Goal: Task Accomplishment & Management: Complete application form

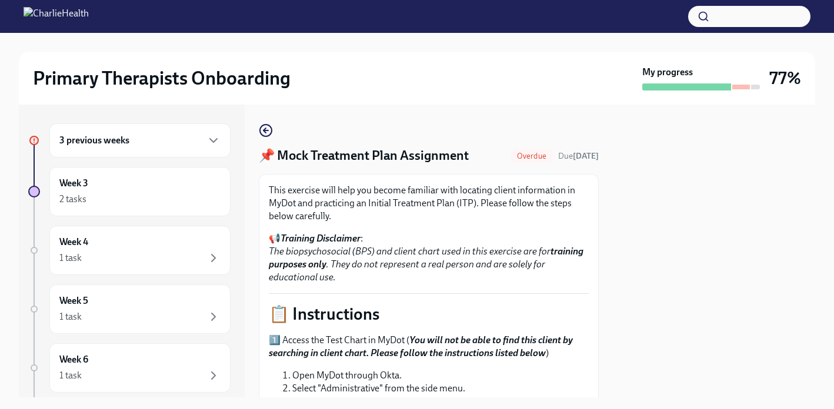
scroll to position [535, 0]
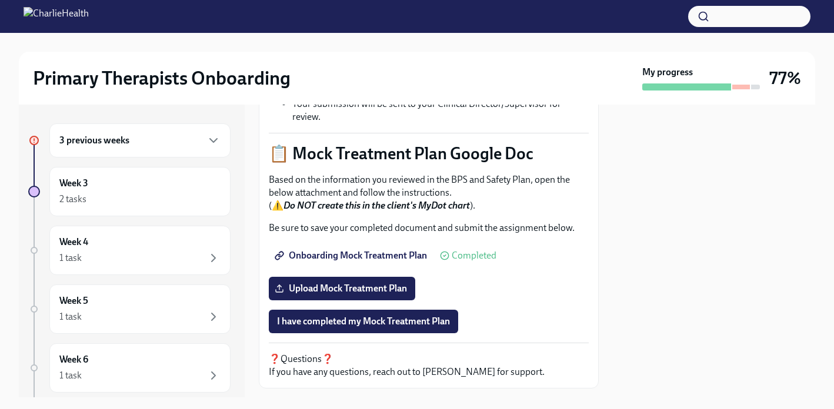
click at [139, 145] on div "3 previous weeks" at bounding box center [139, 141] width 161 height 14
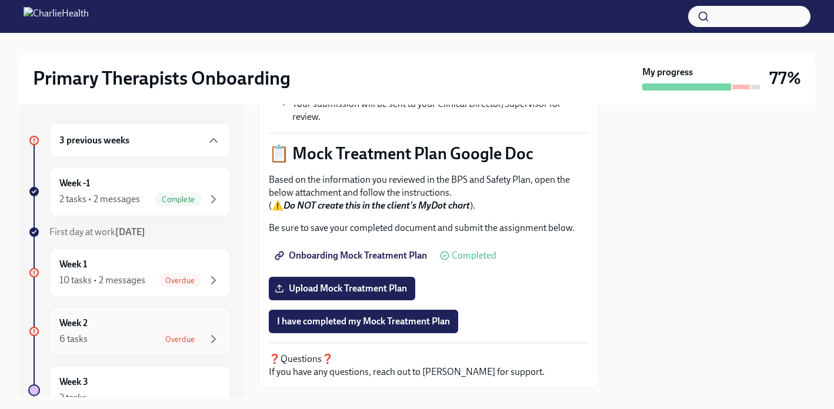
click at [165, 316] on div "Week 2 6 tasks Overdue" at bounding box center [139, 331] width 181 height 49
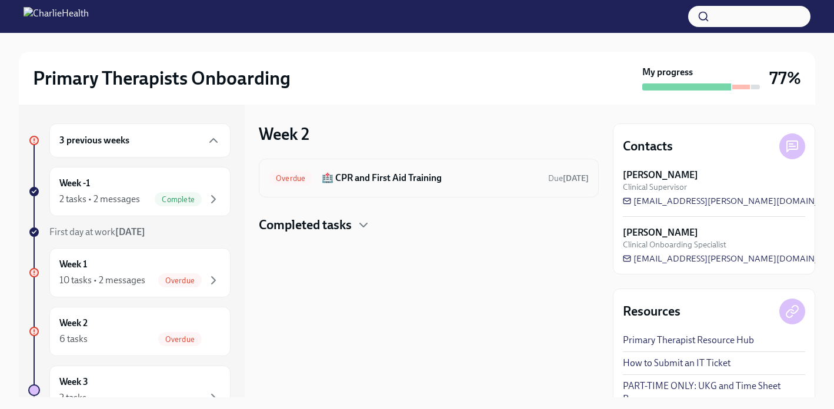
click at [402, 178] on h6 "🏥 CPR and First Aid Training" at bounding box center [430, 178] width 217 height 13
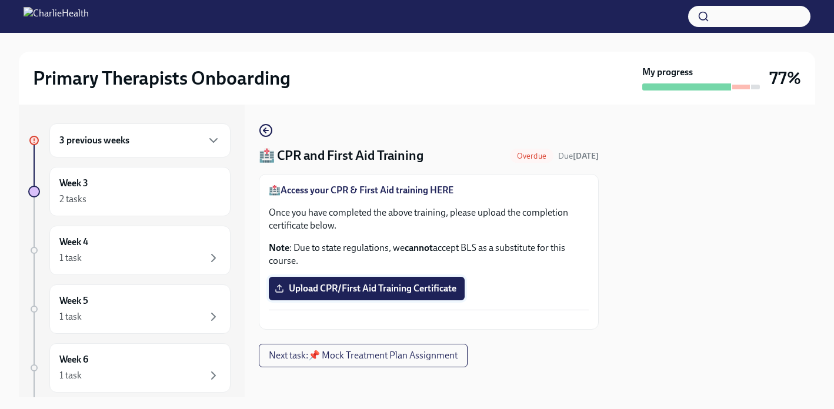
click at [374, 291] on span "Upload CPR/First Aid Training Certificate" at bounding box center [366, 289] width 179 height 12
click at [0, 0] on input "Upload CPR/First Aid Training Certificate" at bounding box center [0, 0] width 0 height 0
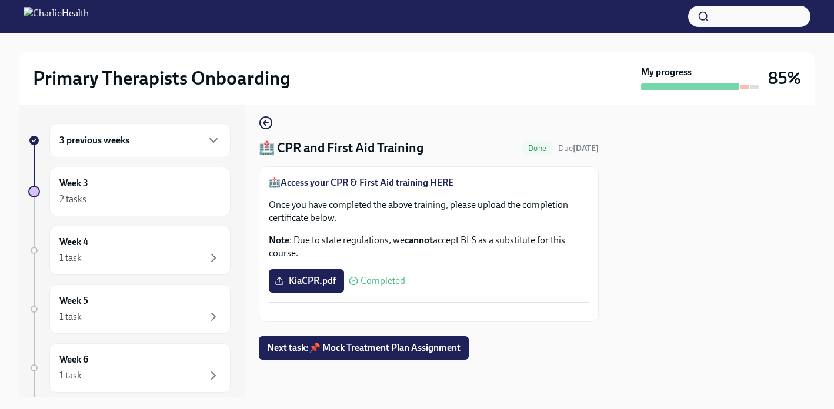
scroll to position [65, 0]
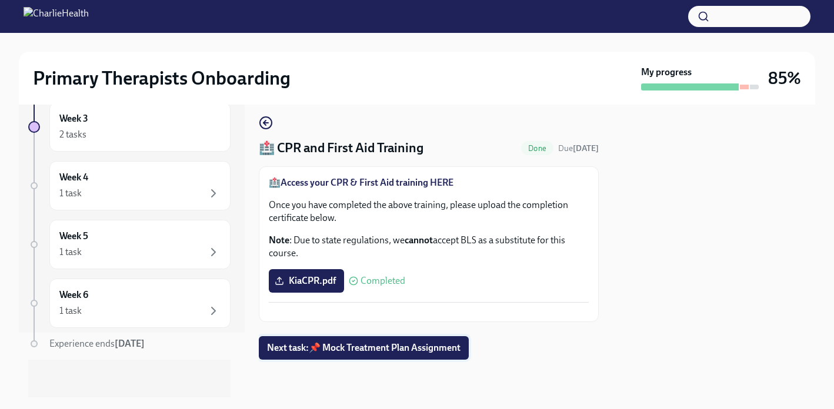
click at [345, 356] on button "Next task : 📌 Mock Treatment Plan Assignment" at bounding box center [364, 348] width 210 height 24
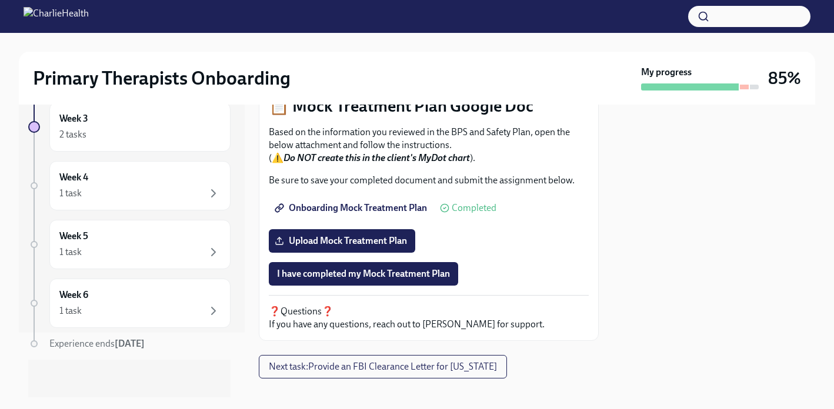
scroll to position [589, 0]
